Goal: Find specific page/section: Find specific page/section

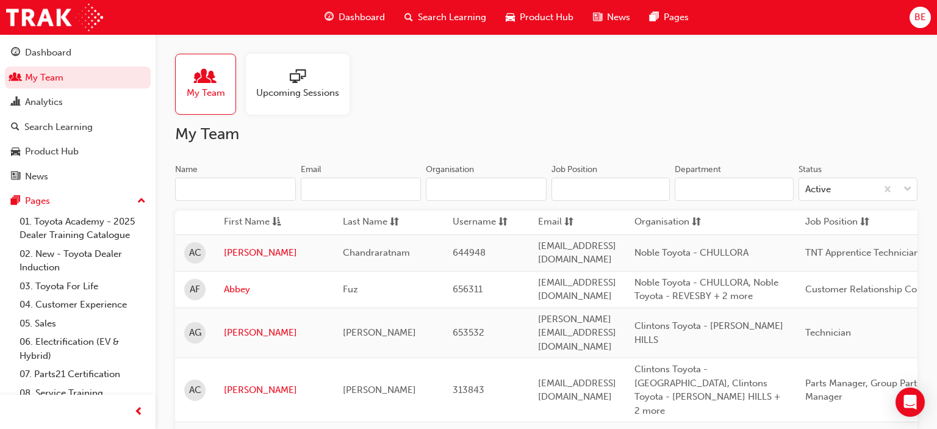
click at [260, 190] on input "Name" at bounding box center [235, 188] width 121 height 23
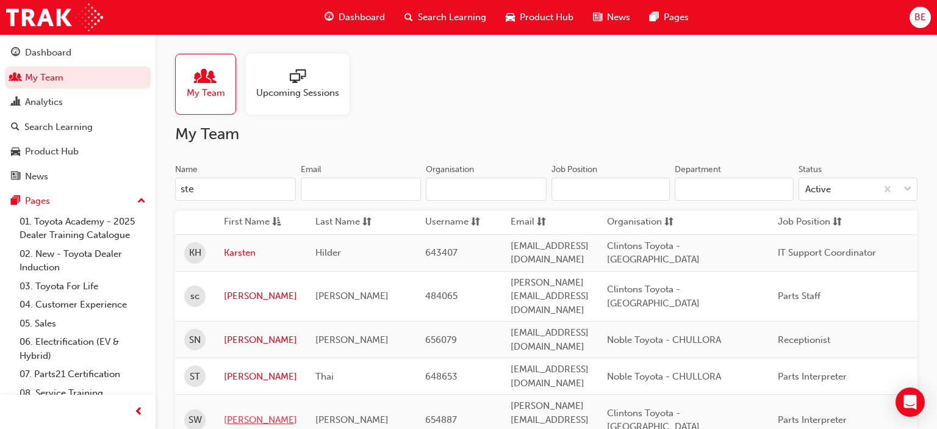
type input "ste"
click at [247, 413] on link "[PERSON_NAME]" at bounding box center [260, 420] width 73 height 14
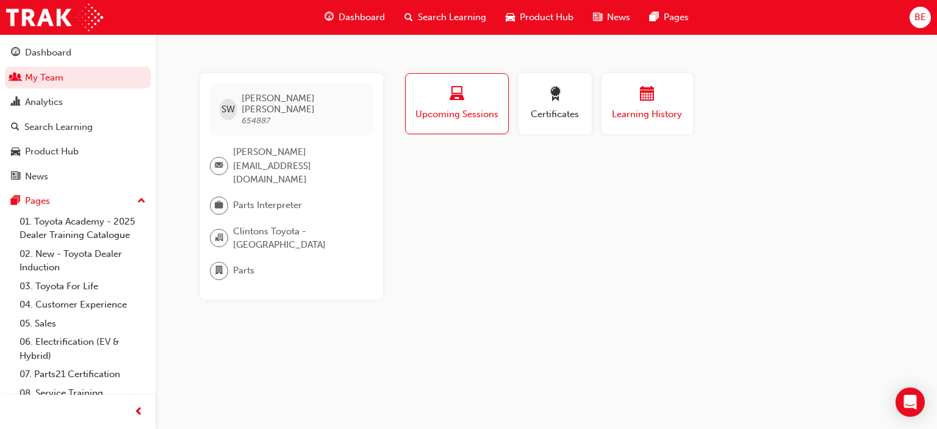
click at [640, 113] on span "Learning History" at bounding box center [647, 114] width 73 height 14
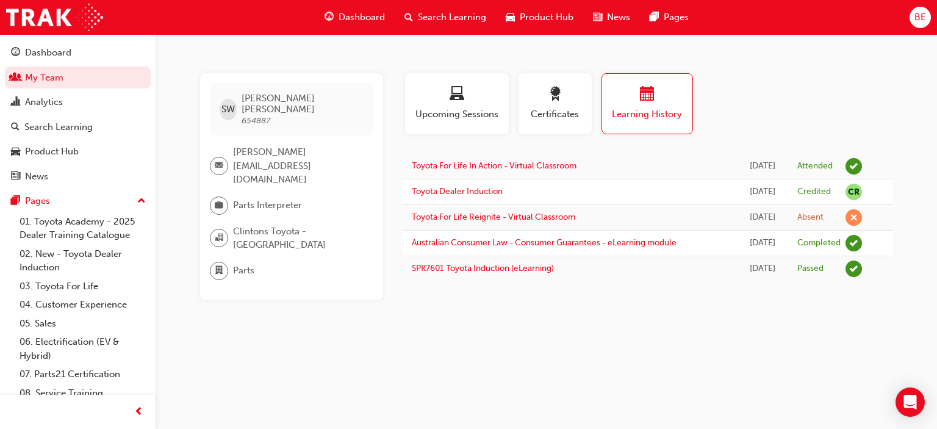
click at [329, 375] on div "SW [PERSON_NAME] 654887 [PERSON_NAME][EMAIL_ADDRESS][DOMAIN_NAME] Parts Interpr…" at bounding box center [468, 214] width 937 height 429
click at [57, 79] on link "My Team" at bounding box center [78, 77] width 146 height 23
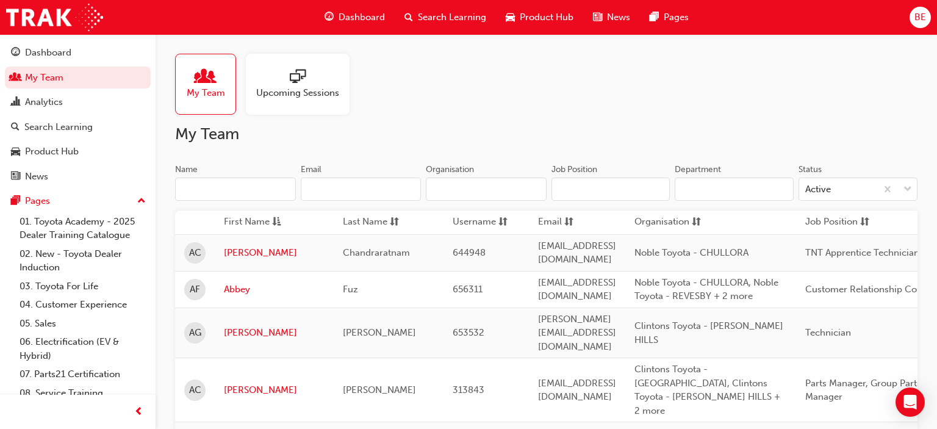
click at [237, 189] on input "Name" at bounding box center [235, 188] width 121 height 23
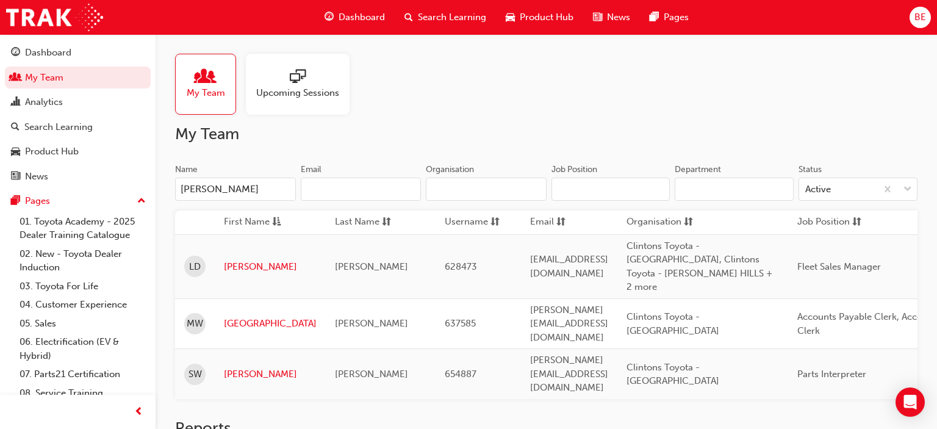
type input "[PERSON_NAME]"
click at [233, 260] on link "[PERSON_NAME]" at bounding box center [270, 267] width 93 height 14
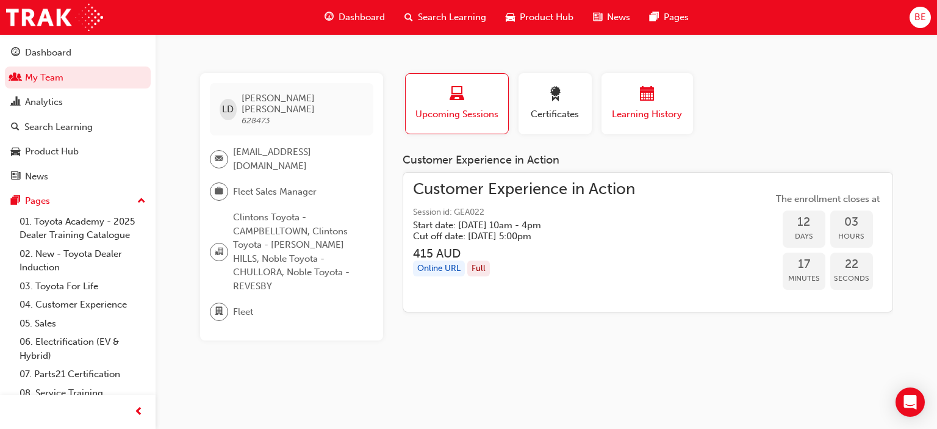
click at [638, 96] on div "button" at bounding box center [647, 96] width 73 height 19
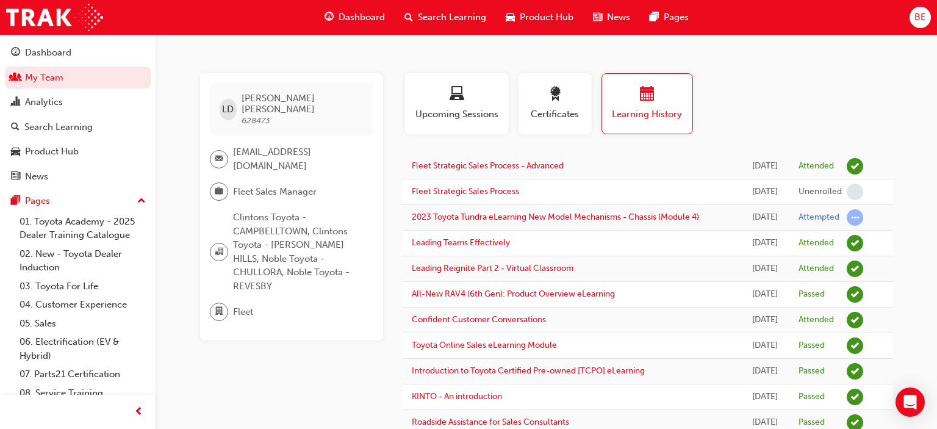
click at [750, 102] on div "Profile Upcoming Sessions Certificates Learning History" at bounding box center [647, 108] width 515 height 71
click at [52, 77] on link "My Team" at bounding box center [78, 77] width 146 height 23
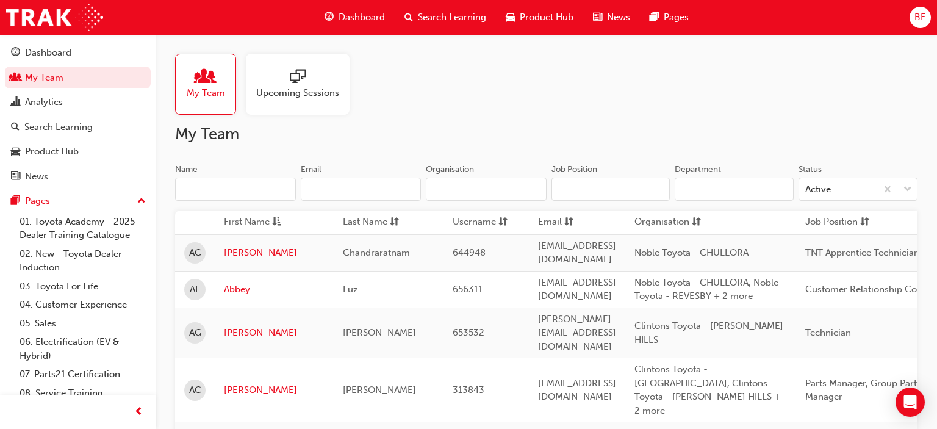
click at [254, 190] on input "Name" at bounding box center [235, 188] width 121 height 23
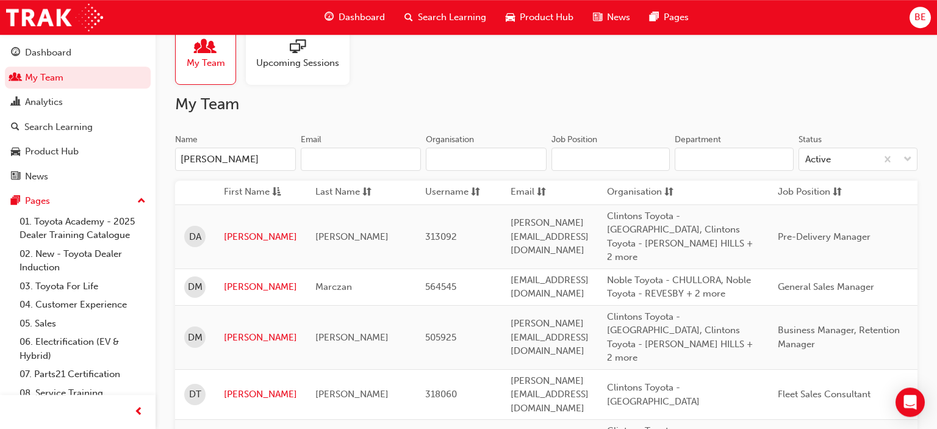
scroll to position [32, 0]
type input "[PERSON_NAME]"
click at [245, 385] on link "[PERSON_NAME]" at bounding box center [260, 392] width 73 height 14
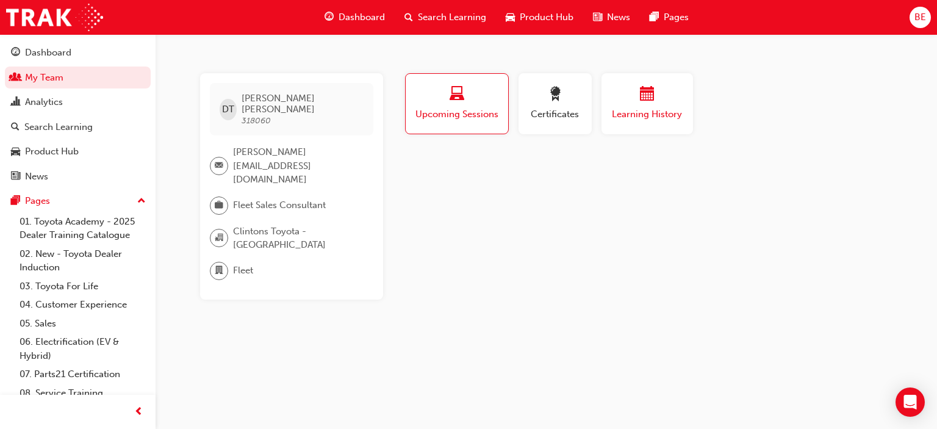
click at [640, 98] on span "calendar-icon" at bounding box center [647, 95] width 15 height 16
